Goal: Find specific page/section: Find specific page/section

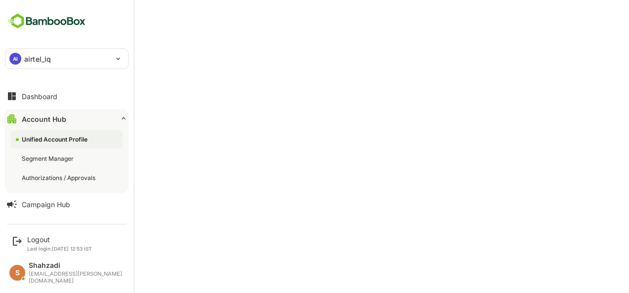
click at [47, 142] on div "Unified Account Profile" at bounding box center [56, 139] width 68 height 8
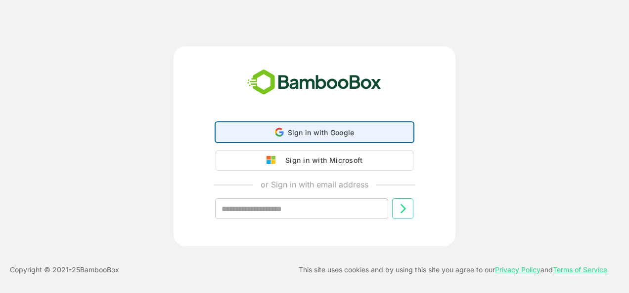
click at [297, 132] on span "Sign in with Google" at bounding box center [321, 132] width 67 height 8
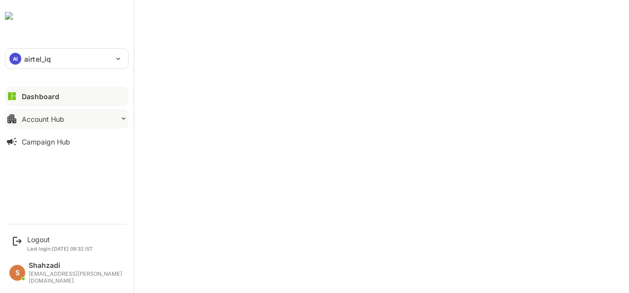
click at [58, 114] on button "Account Hub" at bounding box center [67, 119] width 124 height 20
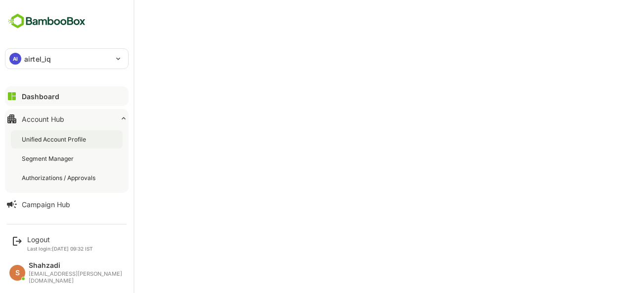
click at [64, 135] on div "Unified Account Profile" at bounding box center [55, 139] width 66 height 8
